Goal: Transaction & Acquisition: Book appointment/travel/reservation

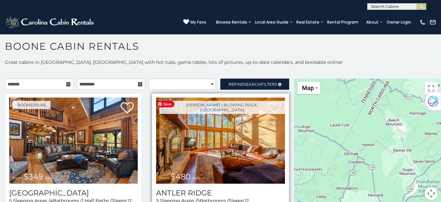
scroll to position [33, 0]
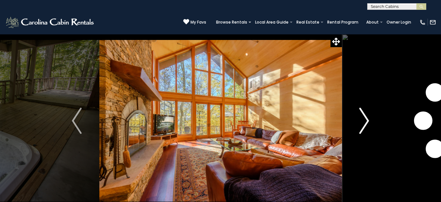
click at [366, 121] on img "Next" at bounding box center [364, 121] width 10 height 26
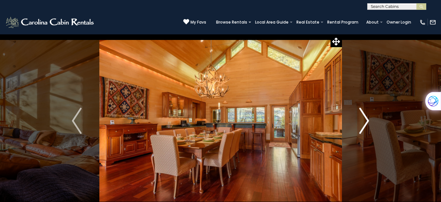
click at [367, 121] on img "Next" at bounding box center [364, 121] width 10 height 26
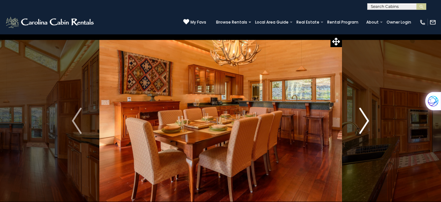
click at [364, 121] on img "Next" at bounding box center [364, 121] width 10 height 26
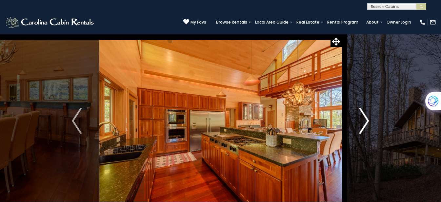
click at [367, 121] on img "Next" at bounding box center [364, 121] width 10 height 26
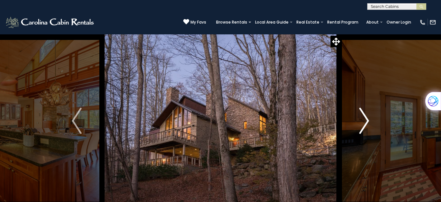
click at [367, 121] on img "Next" at bounding box center [364, 121] width 10 height 26
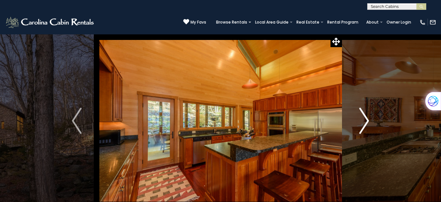
click at [367, 121] on img "Next" at bounding box center [364, 121] width 10 height 26
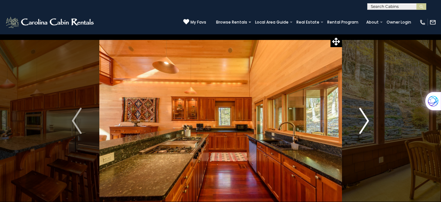
click at [368, 122] on img "Next" at bounding box center [364, 121] width 10 height 26
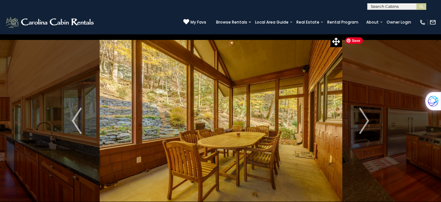
drag, startPoint x: 232, startPoint y: 126, endPoint x: 397, endPoint y: 38, distance: 187.2
click at [367, 123] on img "Next" at bounding box center [364, 121] width 10 height 26
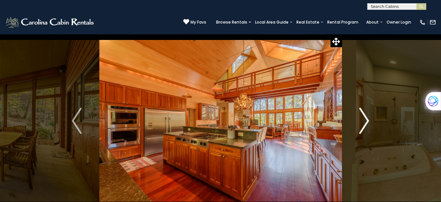
click at [371, 120] on button "Next" at bounding box center [364, 121] width 45 height 174
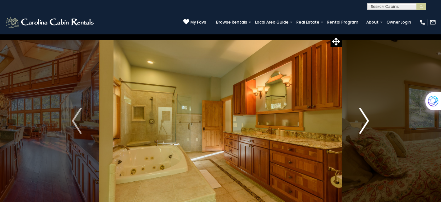
click at [367, 121] on img "Next" at bounding box center [364, 121] width 10 height 26
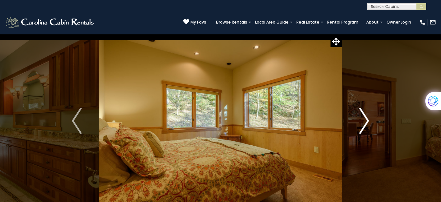
click at [367, 121] on img "Next" at bounding box center [364, 121] width 10 height 26
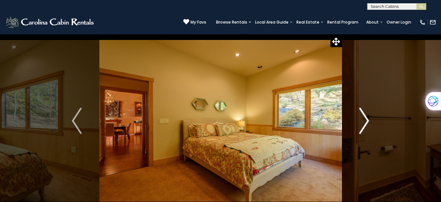
click at [367, 121] on img "Next" at bounding box center [364, 121] width 10 height 26
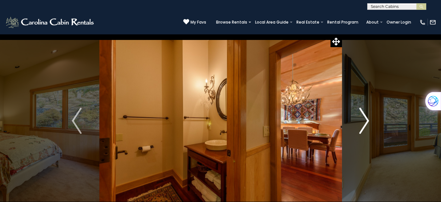
click at [366, 121] on img "Next" at bounding box center [364, 121] width 10 height 26
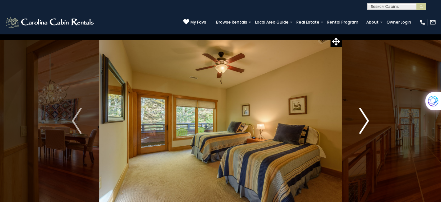
click at [367, 121] on img "Next" at bounding box center [364, 121] width 10 height 26
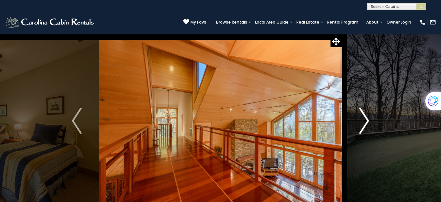
click at [368, 121] on img "Next" at bounding box center [364, 121] width 10 height 26
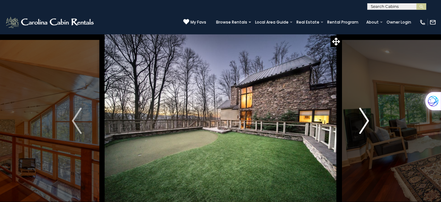
click at [365, 120] on img "Next" at bounding box center [364, 121] width 10 height 26
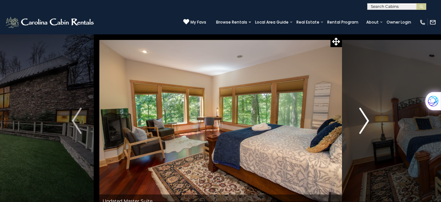
click at [368, 121] on img "Next" at bounding box center [364, 121] width 10 height 26
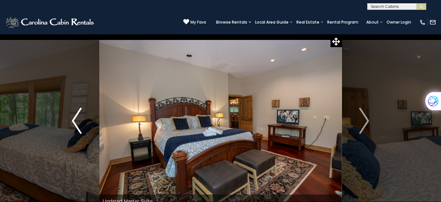
click at [74, 120] on img "Previous" at bounding box center [77, 121] width 10 height 26
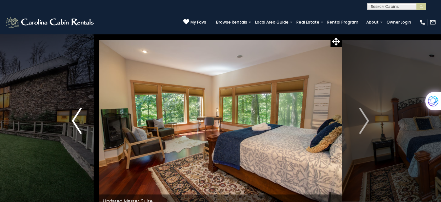
click at [72, 117] on img "Previous" at bounding box center [77, 121] width 10 height 26
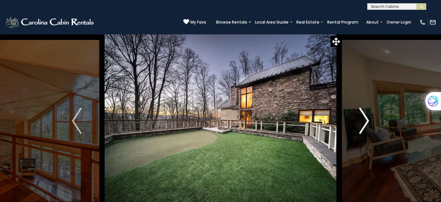
click at [366, 123] on img "Next" at bounding box center [364, 121] width 10 height 26
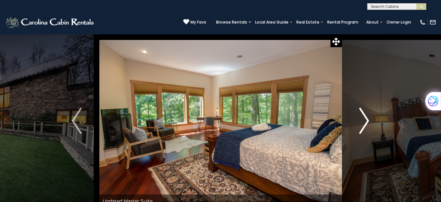
click at [366, 123] on img "Next" at bounding box center [364, 121] width 10 height 26
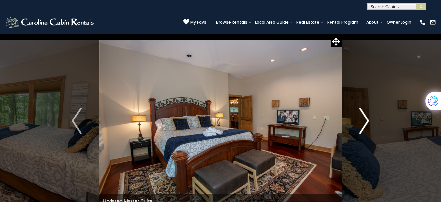
click at [366, 123] on img "Next" at bounding box center [364, 121] width 10 height 26
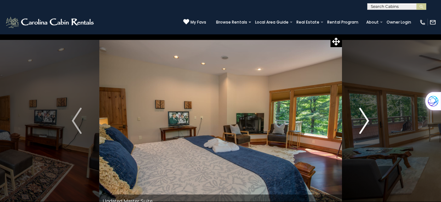
click at [367, 121] on img "Next" at bounding box center [364, 121] width 10 height 26
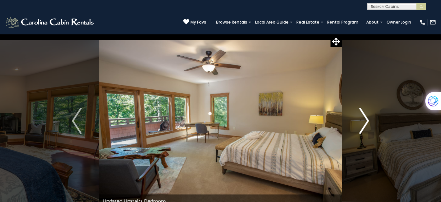
click at [367, 121] on img "Next" at bounding box center [364, 121] width 10 height 26
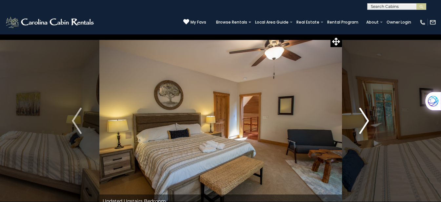
click at [367, 121] on img "Next" at bounding box center [364, 121] width 10 height 26
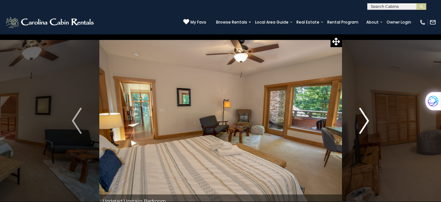
click at [367, 121] on img "Next" at bounding box center [364, 121] width 10 height 26
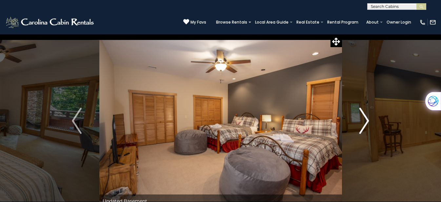
click at [367, 120] on img "Next" at bounding box center [364, 121] width 10 height 26
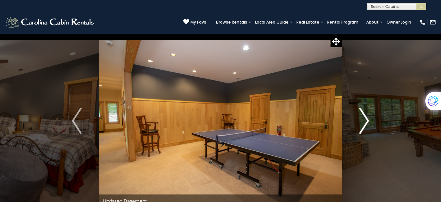
click at [366, 120] on img "Next" at bounding box center [364, 121] width 10 height 26
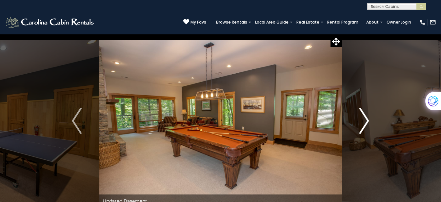
click at [366, 120] on img "Next" at bounding box center [364, 121] width 10 height 26
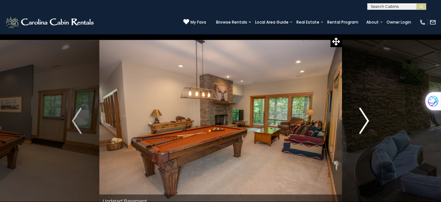
click at [366, 122] on img "Next" at bounding box center [364, 121] width 10 height 26
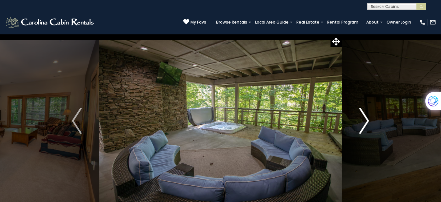
click at [369, 121] on img "Next" at bounding box center [364, 121] width 10 height 26
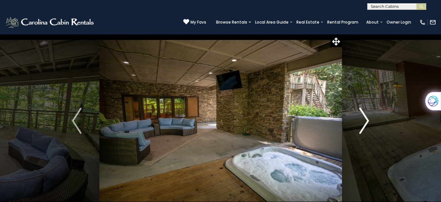
click at [365, 120] on img "Next" at bounding box center [364, 121] width 10 height 26
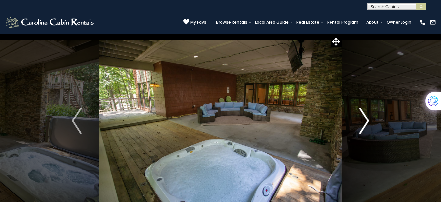
click at [366, 121] on img "Next" at bounding box center [364, 121] width 10 height 26
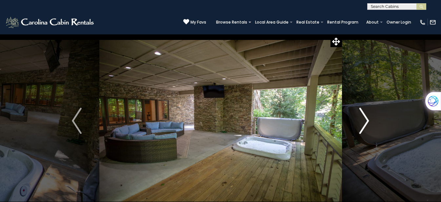
click at [368, 121] on img "Next" at bounding box center [364, 121] width 10 height 26
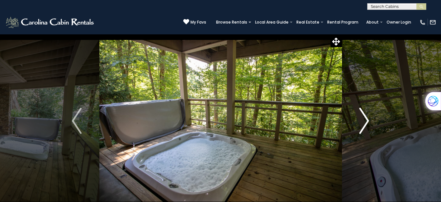
click at [368, 121] on img "Next" at bounding box center [364, 121] width 10 height 26
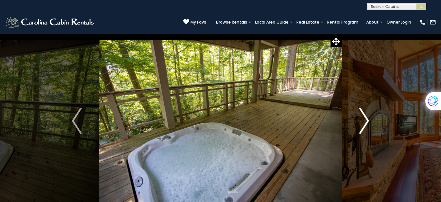
click at [368, 121] on img "Next" at bounding box center [364, 121] width 10 height 26
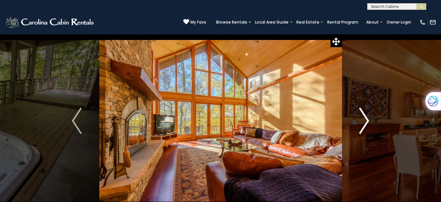
click at [365, 120] on img "Next" at bounding box center [364, 121] width 10 height 26
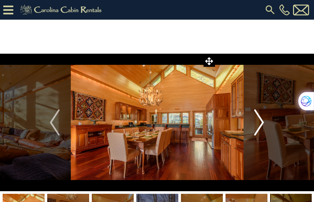
click at [263, 124] on img "Next" at bounding box center [260, 123] width 10 height 26
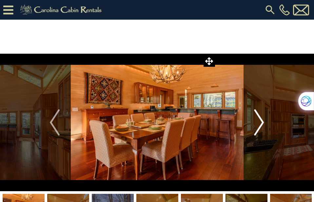
click at [260, 124] on img "Next" at bounding box center [260, 123] width 10 height 26
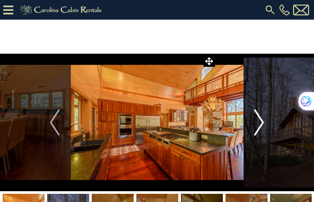
click at [262, 122] on img "Next" at bounding box center [260, 123] width 10 height 26
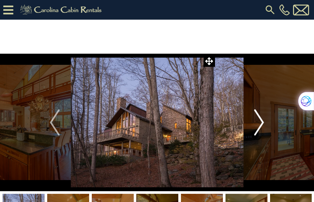
click at [260, 123] on img "Next" at bounding box center [260, 123] width 10 height 26
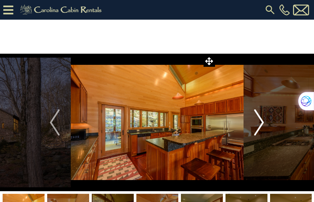
click at [261, 124] on img "Next" at bounding box center [260, 123] width 10 height 26
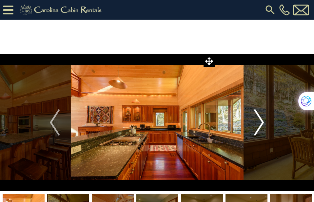
click at [261, 124] on img "Next" at bounding box center [260, 123] width 10 height 26
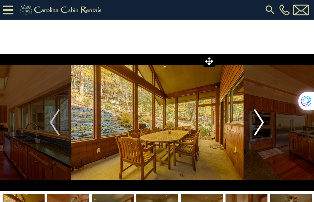
click at [262, 124] on img "Next" at bounding box center [260, 123] width 10 height 26
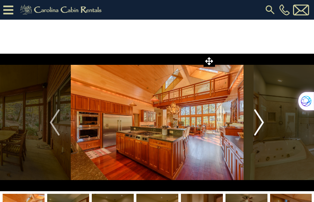
click at [261, 122] on img "Next" at bounding box center [260, 123] width 10 height 26
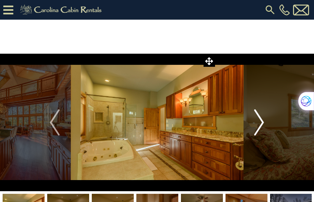
click at [262, 120] on img "Next" at bounding box center [260, 123] width 10 height 26
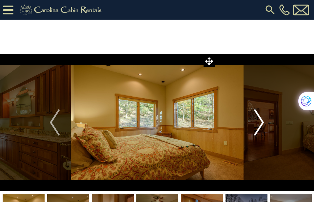
click at [263, 123] on img "Next" at bounding box center [260, 123] width 10 height 26
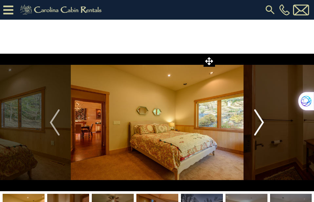
click at [261, 123] on img "Next" at bounding box center [260, 123] width 10 height 26
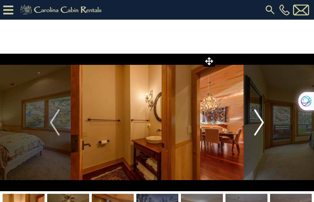
click at [263, 122] on img "Next" at bounding box center [260, 123] width 10 height 26
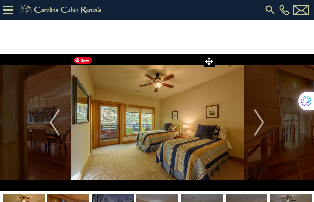
drag, startPoint x: 159, startPoint y: 120, endPoint x: 118, endPoint y: 122, distance: 41.4
click at [263, 125] on img "Next" at bounding box center [260, 123] width 10 height 26
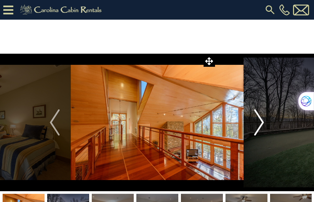
click at [261, 123] on img "Next" at bounding box center [260, 123] width 10 height 26
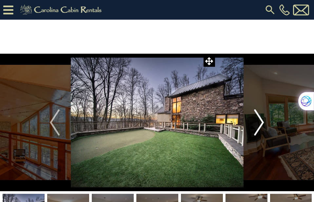
click at [259, 125] on img "Next" at bounding box center [260, 123] width 10 height 26
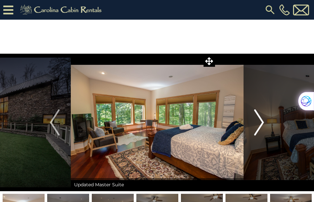
click at [262, 123] on img "Next" at bounding box center [260, 123] width 10 height 26
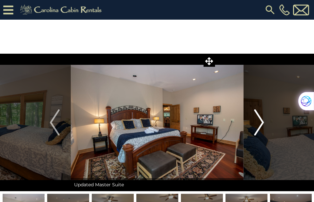
click at [263, 124] on img "Next" at bounding box center [260, 123] width 10 height 26
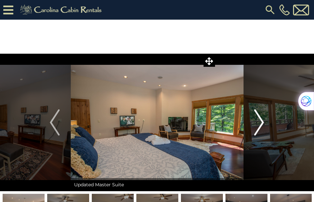
click at [260, 122] on img "Next" at bounding box center [260, 123] width 10 height 26
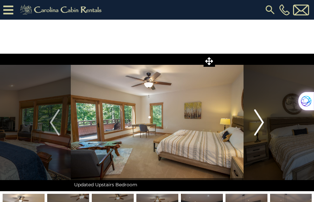
click at [260, 123] on img "Next" at bounding box center [260, 123] width 10 height 26
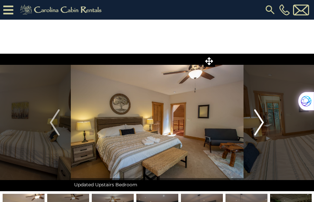
click at [260, 123] on img "Next" at bounding box center [260, 123] width 10 height 26
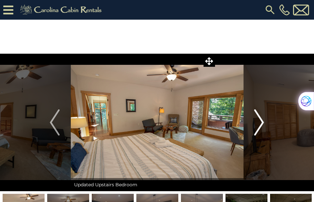
click at [261, 123] on img "Next" at bounding box center [260, 123] width 10 height 26
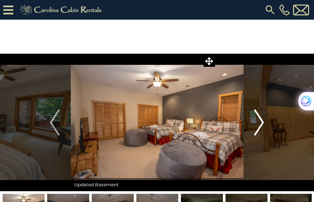
click at [257, 120] on img "Next" at bounding box center [260, 123] width 10 height 26
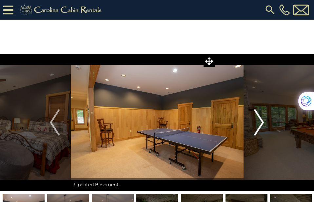
click at [259, 123] on img "Next" at bounding box center [260, 123] width 10 height 26
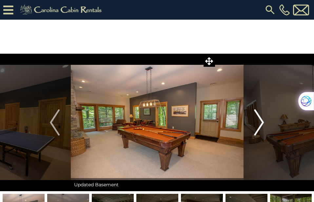
click at [262, 124] on img "Next" at bounding box center [260, 123] width 10 height 26
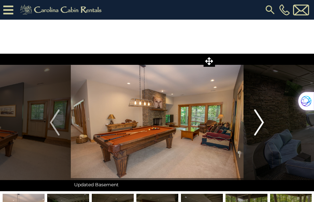
click at [261, 122] on img "Next" at bounding box center [260, 123] width 10 height 26
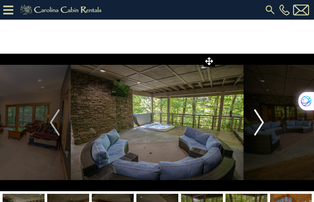
click at [261, 125] on img "Next" at bounding box center [260, 123] width 10 height 26
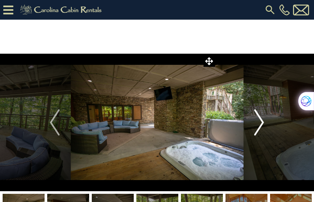
click at [260, 124] on img "Next" at bounding box center [260, 123] width 10 height 26
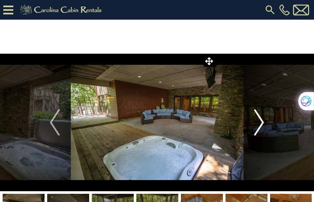
click at [259, 121] on img "Next" at bounding box center [260, 123] width 10 height 26
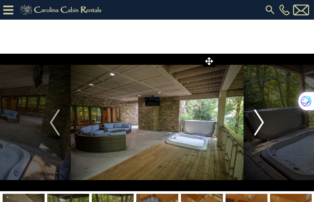
click at [261, 124] on img "Next" at bounding box center [260, 123] width 10 height 26
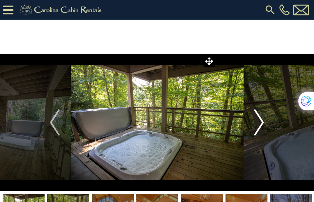
click at [261, 122] on img "Next" at bounding box center [260, 123] width 10 height 26
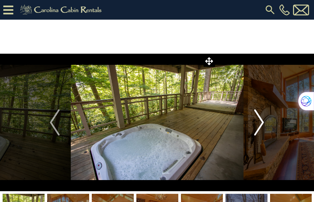
click at [260, 122] on img "Next" at bounding box center [260, 123] width 10 height 26
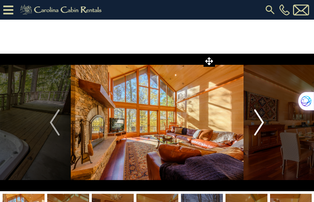
click at [261, 123] on img "Next" at bounding box center [260, 123] width 10 height 26
